Goal: Communication & Community: Answer question/provide support

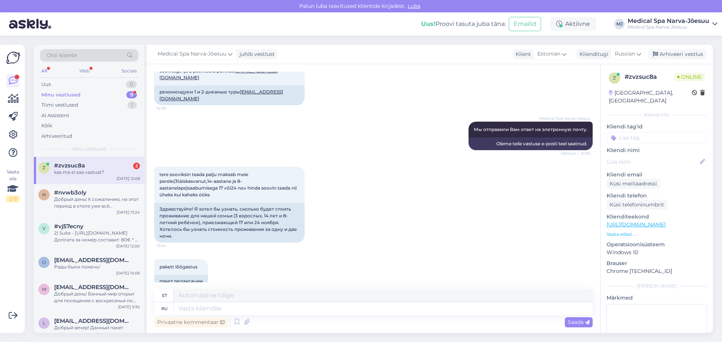
scroll to position [152, 0]
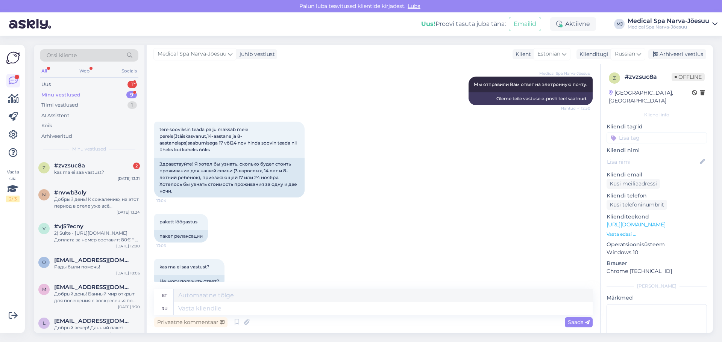
click at [160, 309] on div "ru" at bounding box center [164, 309] width 20 height 13
click at [165, 301] on div "et" at bounding box center [164, 295] width 5 height 13
click at [166, 296] on div "et" at bounding box center [164, 295] width 5 height 13
click at [207, 304] on textarea at bounding box center [383, 309] width 419 height 13
paste textarea "Vabandame, et vastus viibis, ja täname teid kannatlikkuse eest. Meil on hea mee…"
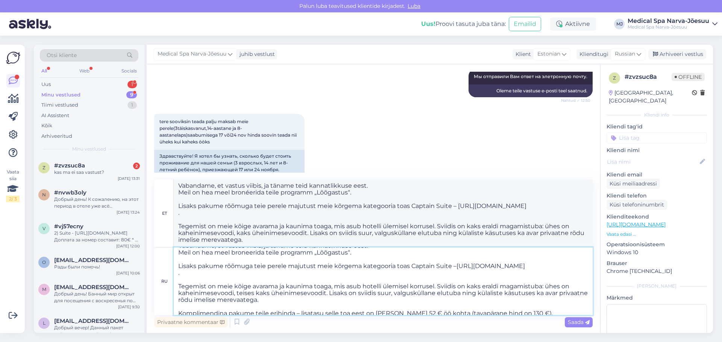
scroll to position [0, 0]
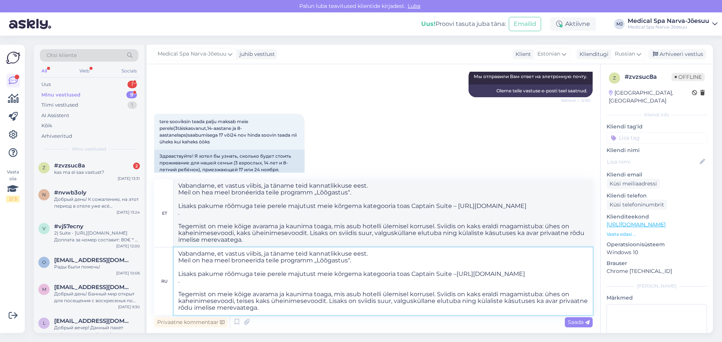
drag, startPoint x: 319, startPoint y: 306, endPoint x: 166, endPoint y: 251, distance: 162.6
click at [166, 251] on div "ru Vabandame, et vastus viibis, ja täname teid kannatlikkuse eest. Meil on hea …" at bounding box center [373, 282] width 438 height 68
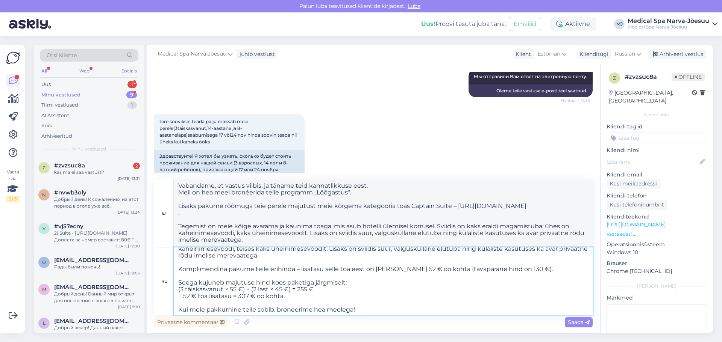
scroll to position [60, 0]
click at [362, 312] on textarea "Vabandame, et vastus viibis, ja täname teid kannatlikkuse eest. Meil on hea mee…" at bounding box center [383, 282] width 419 height 68
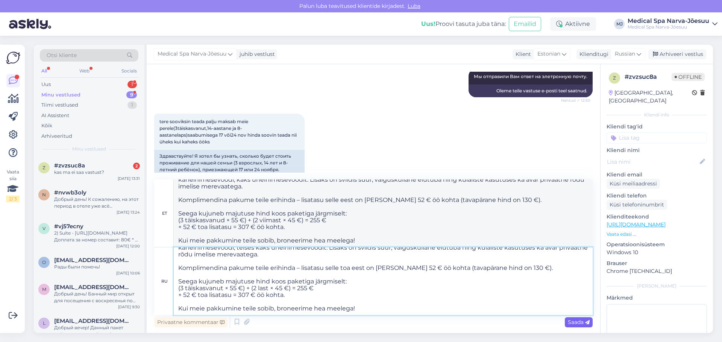
type textarea "Vabandame, et vastus viibis, ja täname teid kannatlikkuse eest. Meil on hea mee…"
click at [586, 322] on icon at bounding box center [587, 323] width 5 height 5
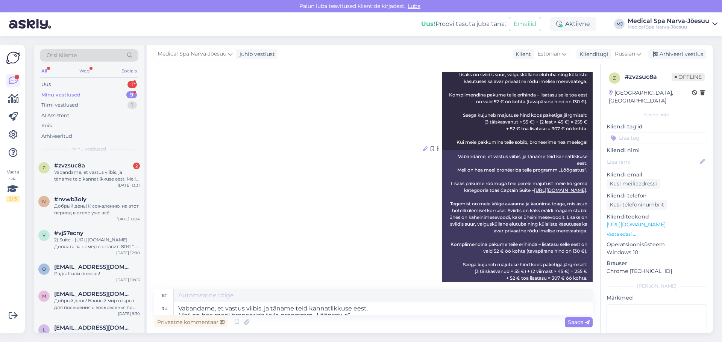
scroll to position [495, 0]
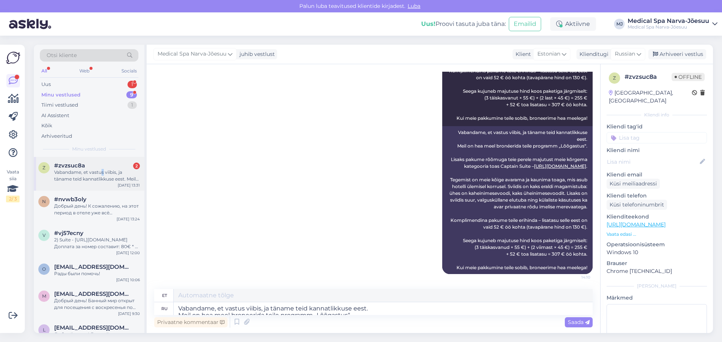
click at [103, 172] on div "Vabandame, et vastus viibis, ja täname teid kannatlikkuse eest. Meil on hea mee…" at bounding box center [97, 176] width 86 height 14
